Goal: Task Accomplishment & Management: Use online tool/utility

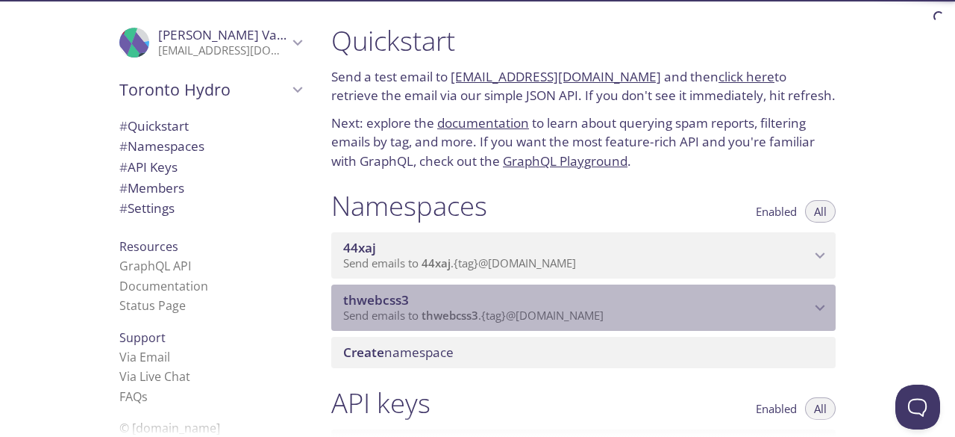
click at [544, 317] on span "Send emails to thwebcss3 . {tag} @[DOMAIN_NAME]" at bounding box center [473, 315] width 261 height 15
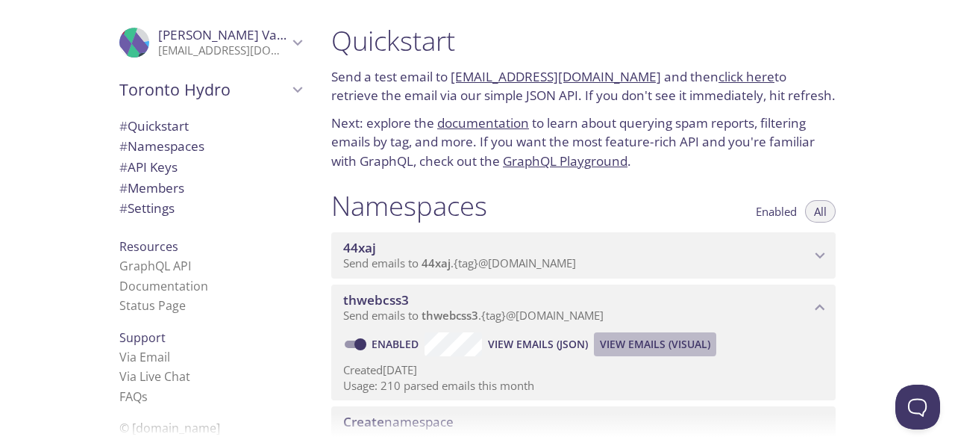
click at [617, 341] on span "View Emails (Visual)" at bounding box center [655, 344] width 110 height 18
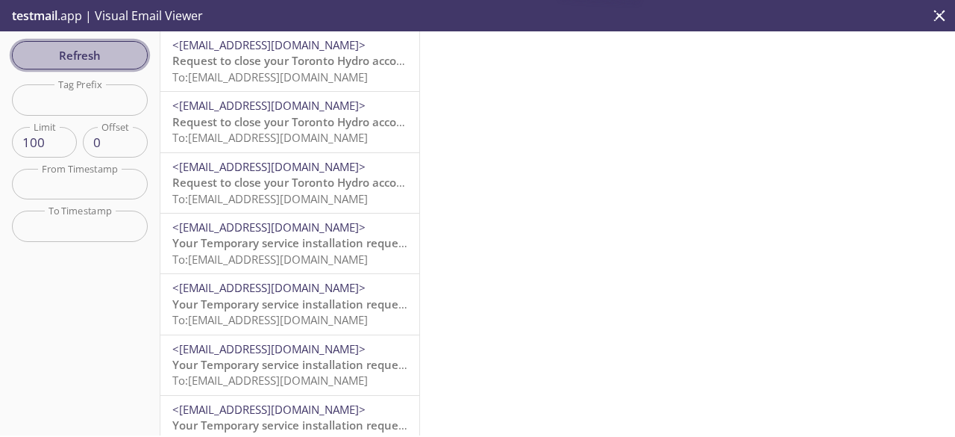
click at [97, 48] on span "Refresh" at bounding box center [80, 55] width 112 height 19
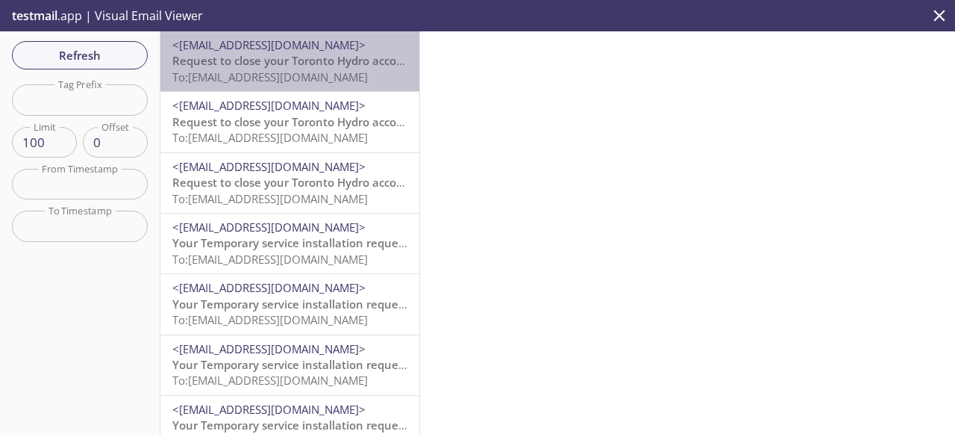
click at [305, 67] on span "Request to close your Toronto Hydro account" at bounding box center [293, 60] width 243 height 15
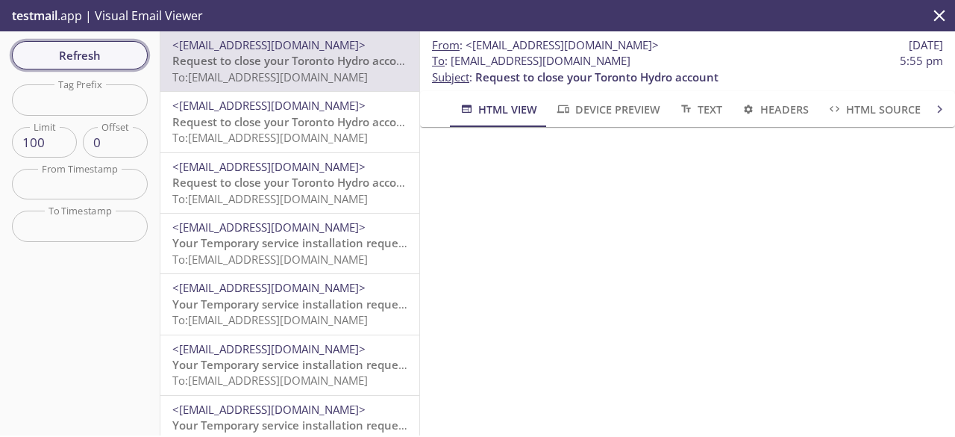
click at [133, 54] on span "Refresh" at bounding box center [80, 55] width 112 height 19
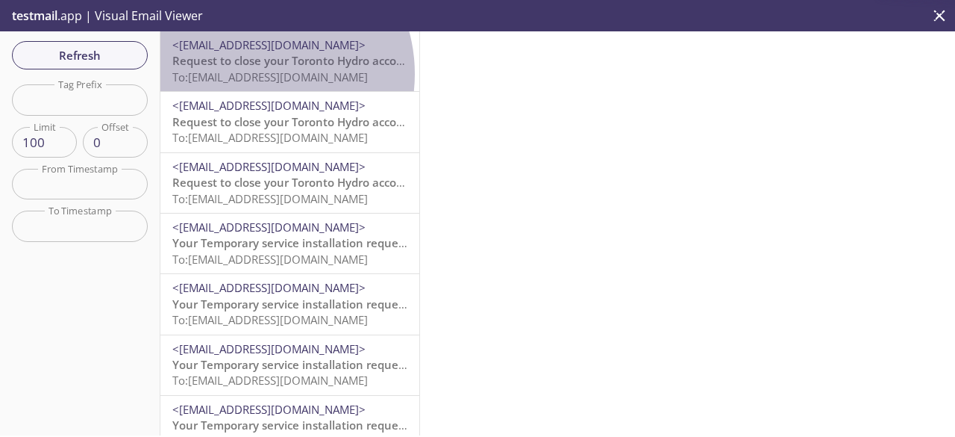
click at [253, 74] on span "To: [EMAIL_ADDRESS][DOMAIN_NAME]" at bounding box center [270, 76] width 196 height 15
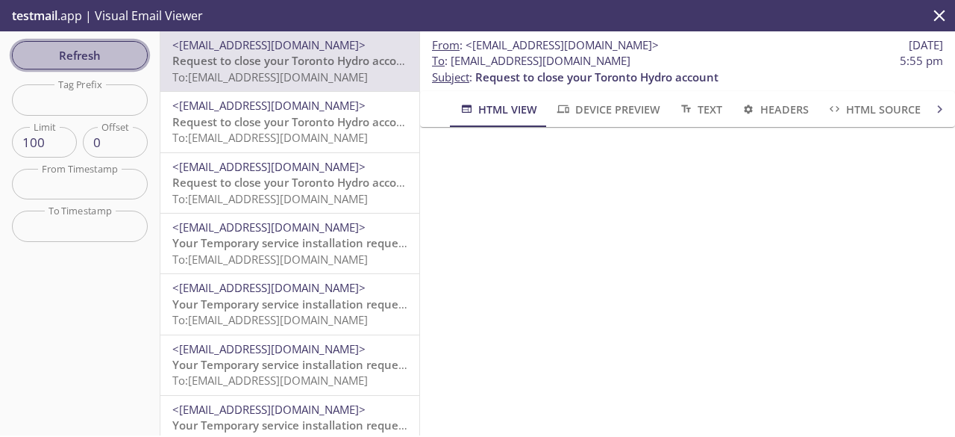
click at [65, 63] on span "Refresh" at bounding box center [80, 55] width 112 height 19
